Goal: Information Seeking & Learning: Learn about a topic

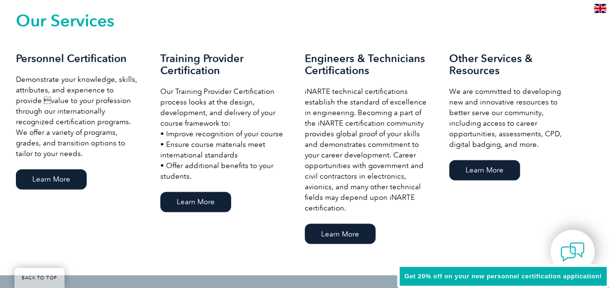
scroll to position [672, 0]
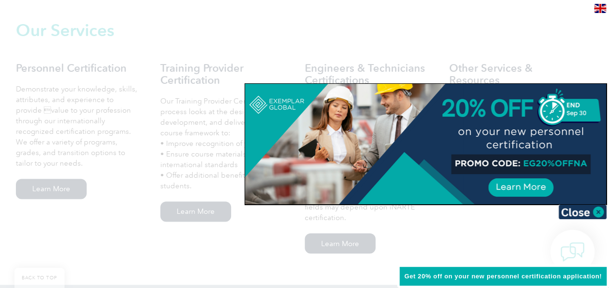
click at [202, 208] on div at bounding box center [304, 144] width 609 height 288
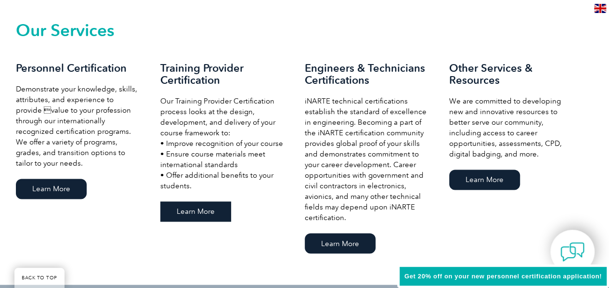
click at [202, 208] on link "Learn More" at bounding box center [195, 211] width 71 height 20
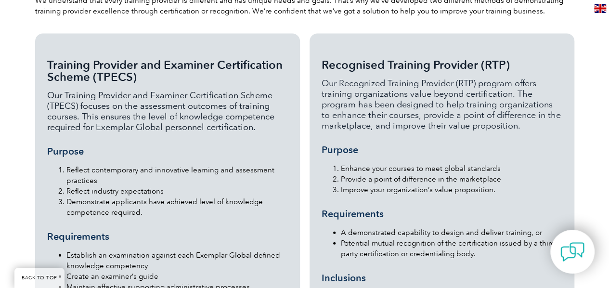
scroll to position [957, 0]
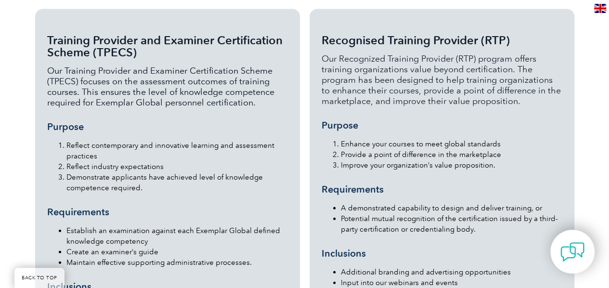
drag, startPoint x: 612, startPoint y: 20, endPoint x: 606, endPoint y: 88, distance: 68.2
click at [606, 88] on html "BACK TO TOP Leading the way to excellence Search" at bounding box center [304, 216] width 609 height 2346
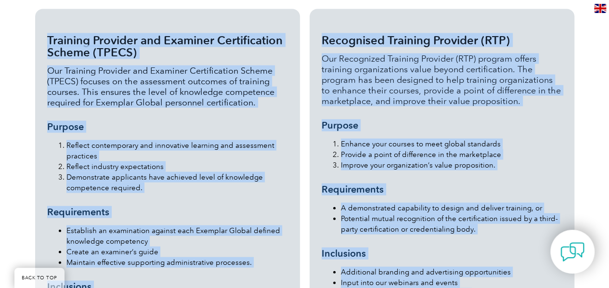
drag, startPoint x: 606, startPoint y: 88, endPoint x: 612, endPoint y: 131, distance: 43.3
click at [609, 131] on html "BACK TO TOP Leading the way to excellence Search" at bounding box center [304, 216] width 609 height 2346
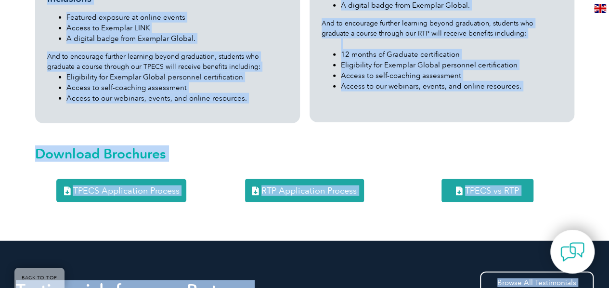
scroll to position [1267, 0]
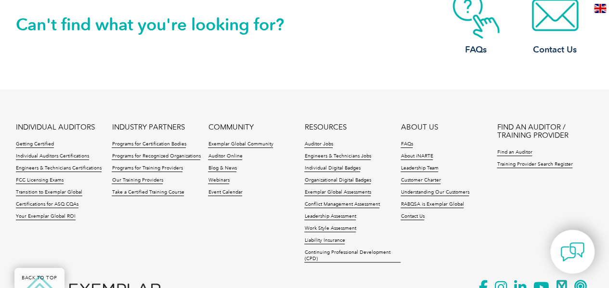
scroll to position [1991, 0]
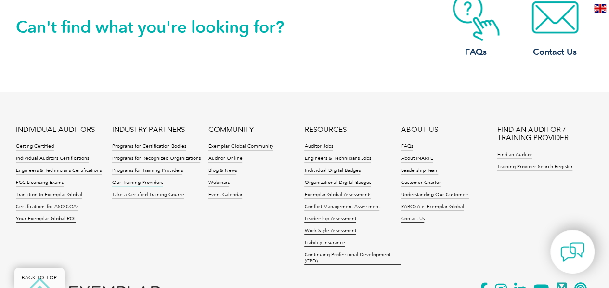
click at [152, 180] on link "Our Training Providers" at bounding box center [137, 183] width 51 height 7
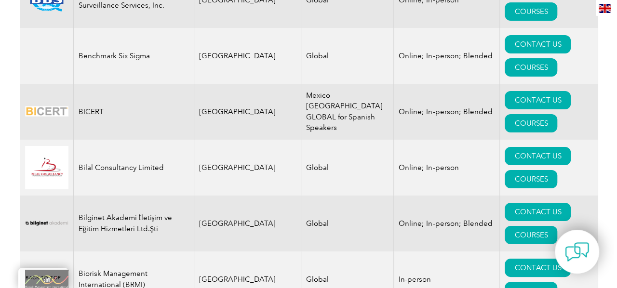
scroll to position [2032, 0]
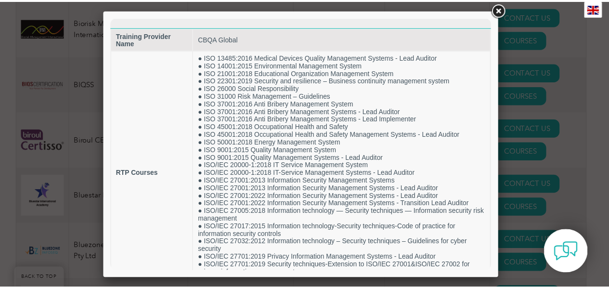
scroll to position [46, 0]
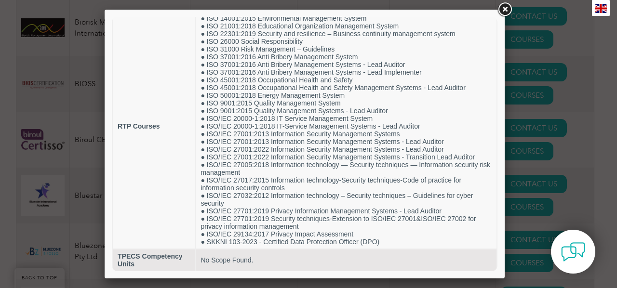
click at [504, 5] on link at bounding box center [504, 9] width 17 height 17
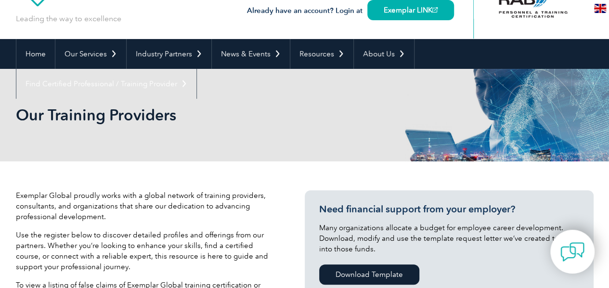
scroll to position [0, 0]
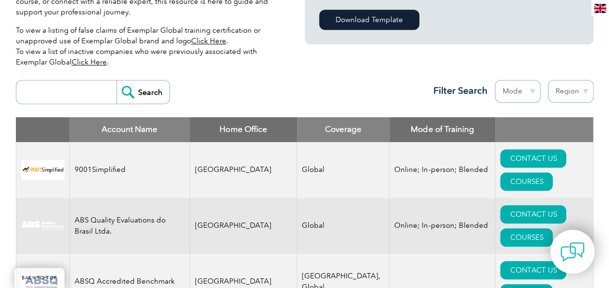
scroll to position [308, 0]
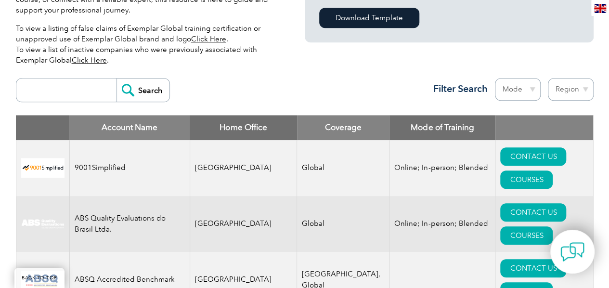
click at [209, 37] on link "Click Here" at bounding box center [208, 39] width 35 height 9
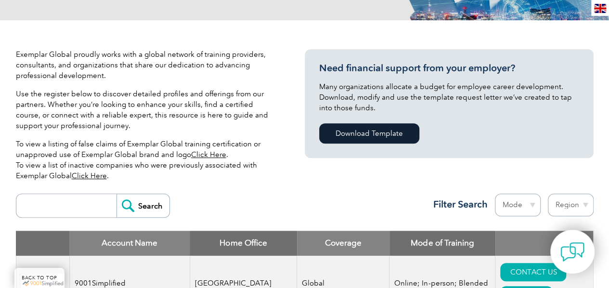
scroll to position [173, 0]
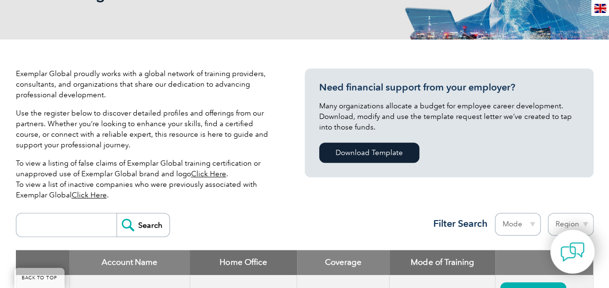
click at [97, 197] on link "Click Here" at bounding box center [89, 195] width 35 height 9
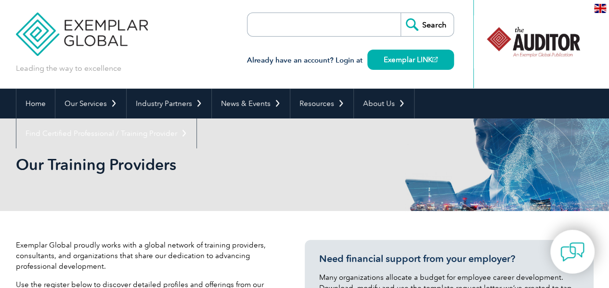
scroll to position [0, 0]
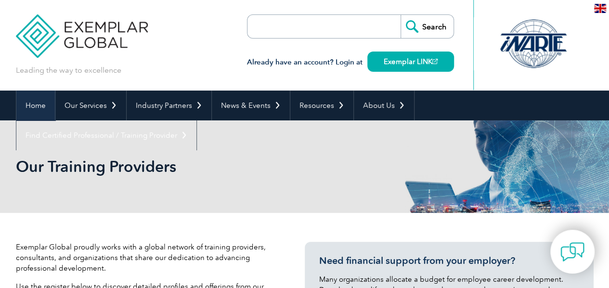
click at [26, 111] on link "Home" at bounding box center [35, 106] width 39 height 30
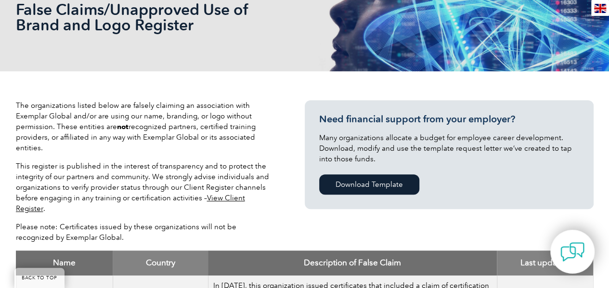
scroll to position [155, 0]
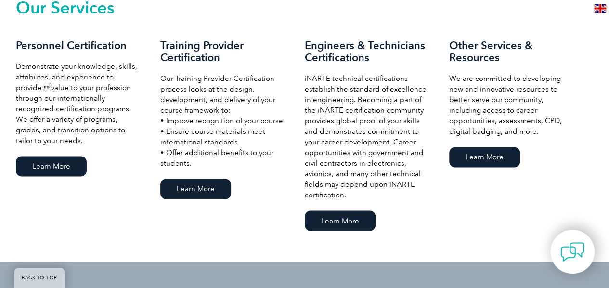
scroll to position [714, 0]
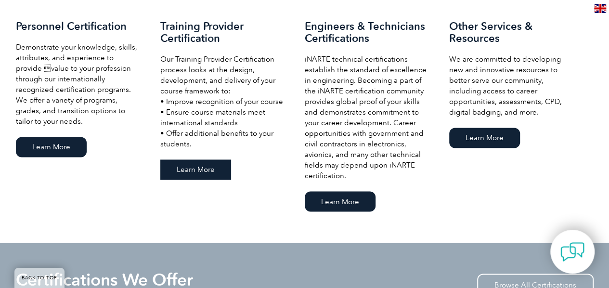
click at [207, 172] on link "Learn More" at bounding box center [195, 169] width 71 height 20
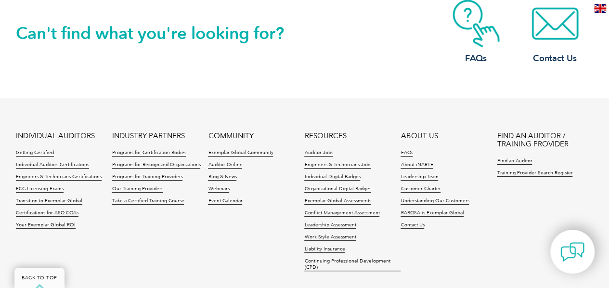
scroll to position [2035, 0]
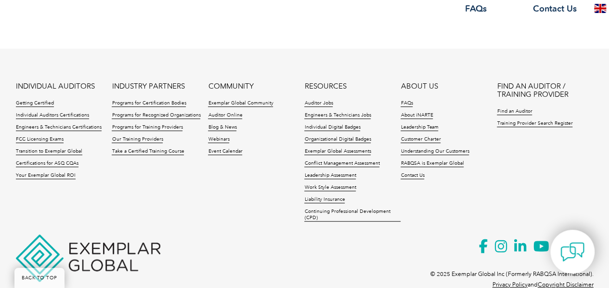
click at [263, 192] on ul "INDIVIDUAL AUDITORS Getting Certified Individual Auditors Certifications Engine…" at bounding box center [305, 154] width 578 height 144
click at [39, 82] on link "INDIVIDUAL AUDITORS" at bounding box center [55, 86] width 79 height 8
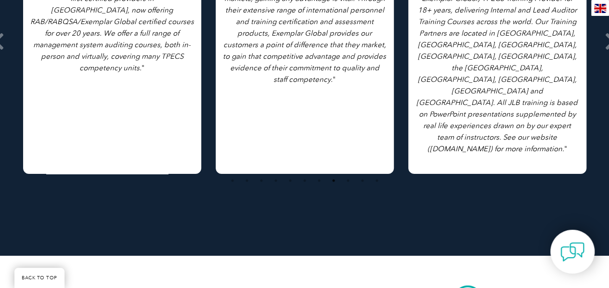
scroll to position [2035, 0]
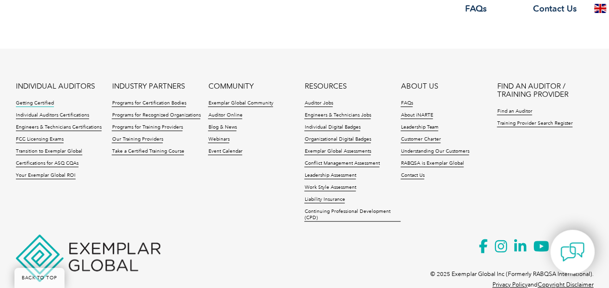
click at [33, 100] on link "Getting Certified" at bounding box center [35, 103] width 38 height 7
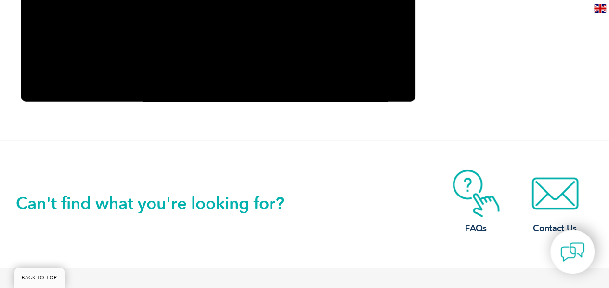
scroll to position [1378, 0]
